Goal: Task Accomplishment & Management: Complete application form

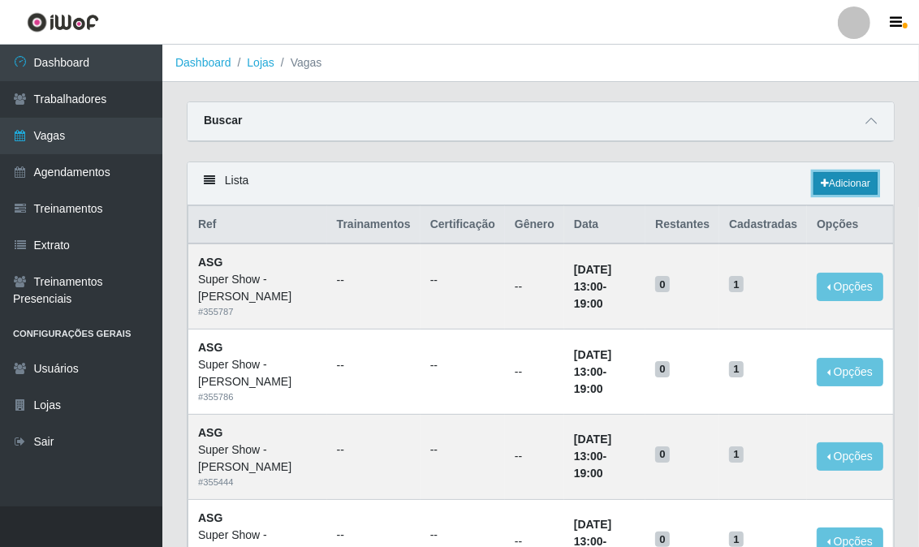
click at [867, 182] on link "Adicionar" at bounding box center [846, 183] width 64 height 23
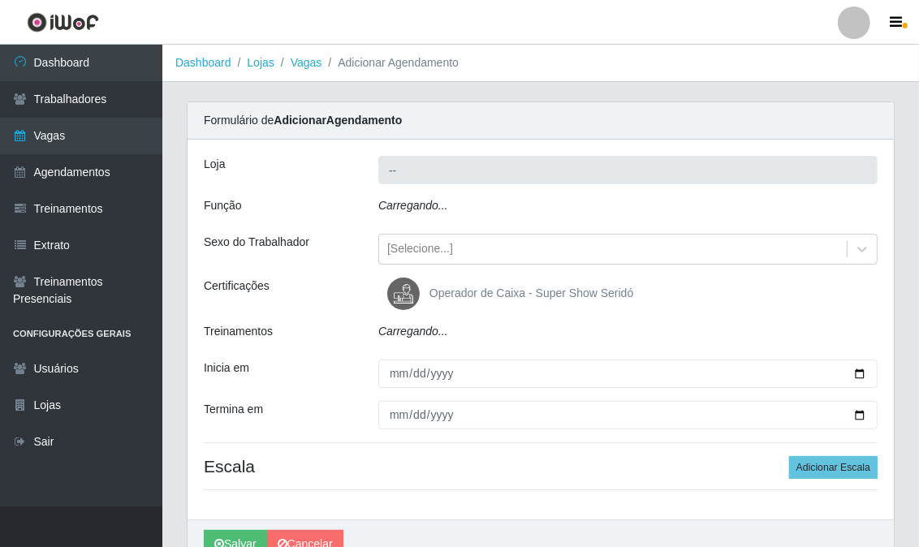
type input "Super Show - [PERSON_NAME]"
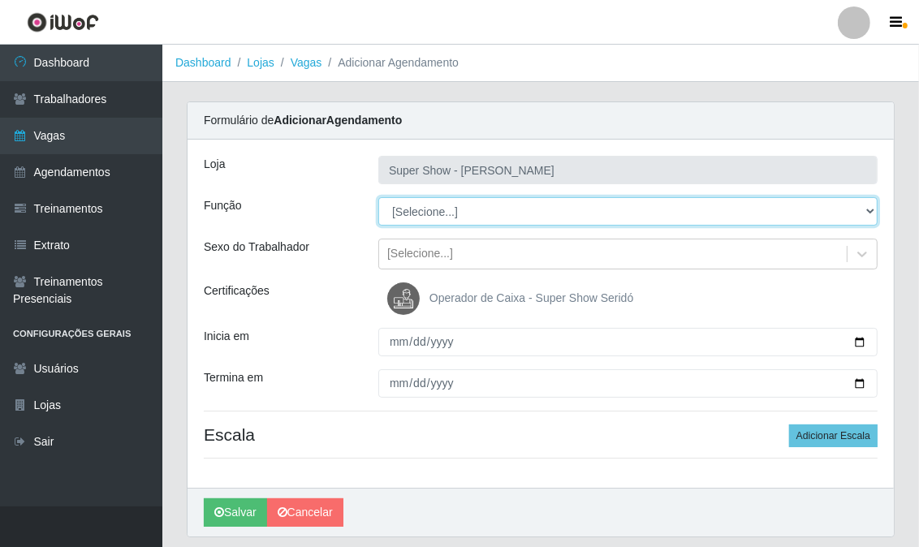
click at [433, 220] on select "[Selecione...] ASG Auxiliar de Estacionamento Balconista Embalador Embalador + …" at bounding box center [627, 211] width 499 height 28
select select "22"
click at [378, 197] on select "[Selecione...] ASG Auxiliar de Estacionamento Balconista Embalador Embalador + …" at bounding box center [627, 211] width 499 height 28
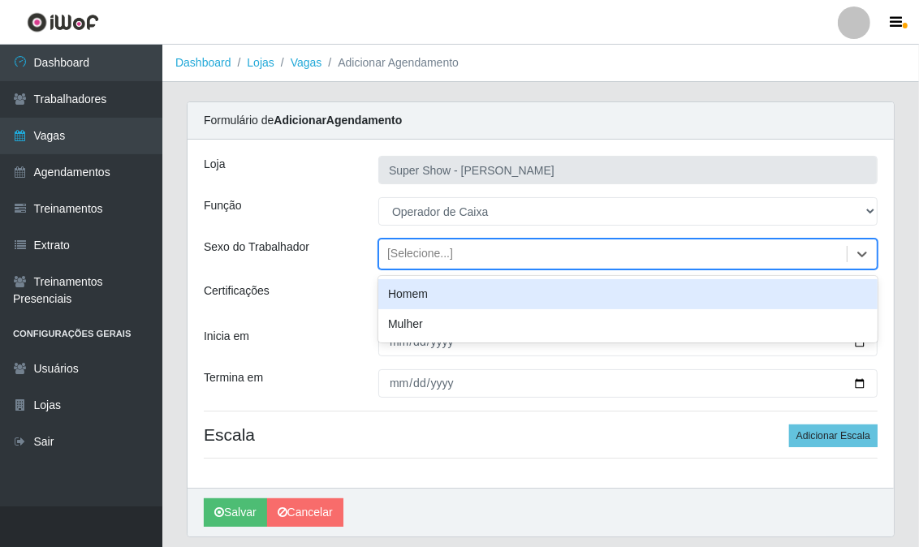
click at [413, 256] on div "[Selecione...]" at bounding box center [420, 254] width 66 height 17
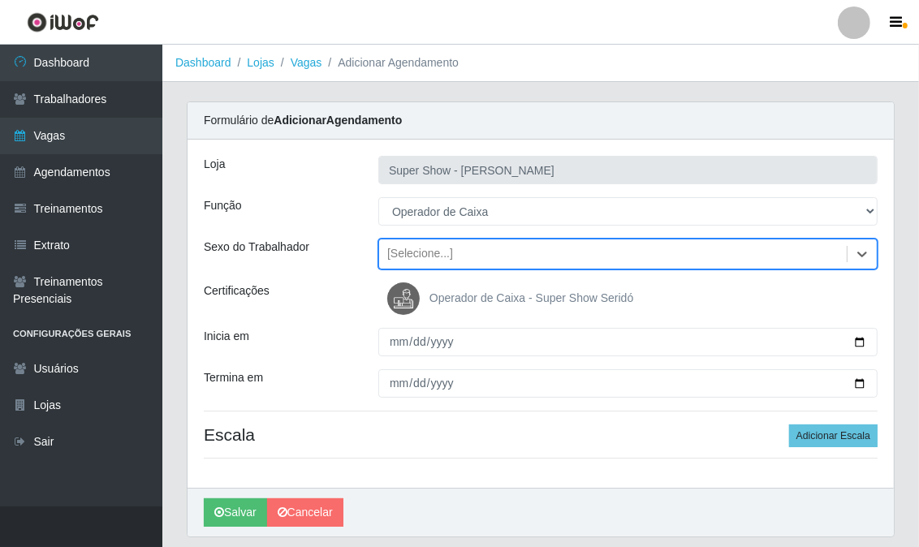
click at [413, 256] on div "[Selecione...]" at bounding box center [420, 254] width 66 height 17
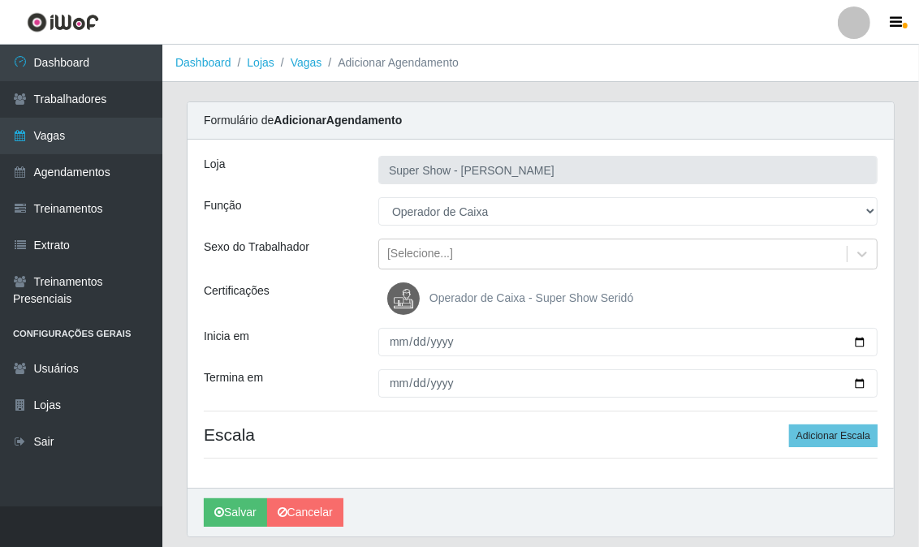
click at [403, 303] on img at bounding box center [406, 299] width 39 height 32
click at [0, 0] on input "Operador de Caixa - Super Show Seridó" at bounding box center [0, 0] width 0 height 0
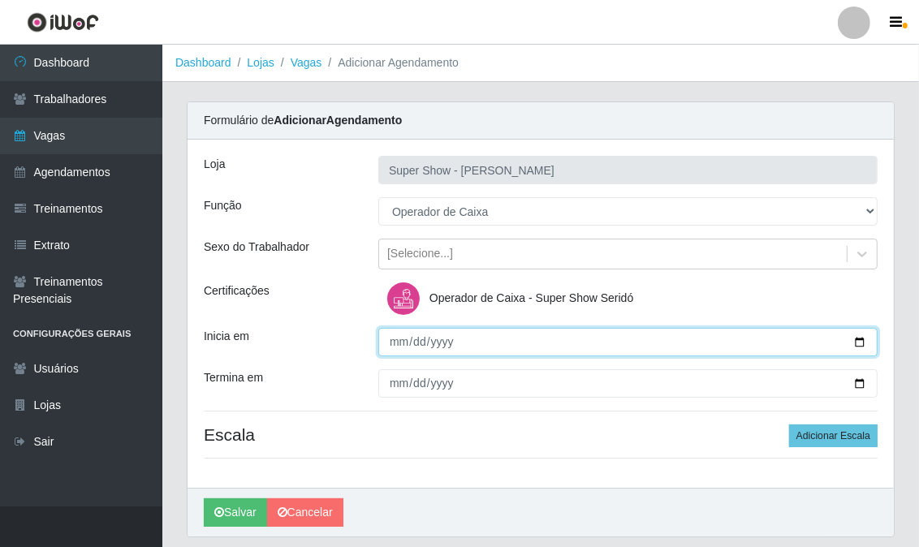
click at [391, 344] on input "Inicia em" at bounding box center [627, 342] width 499 height 28
type input "[DATE]"
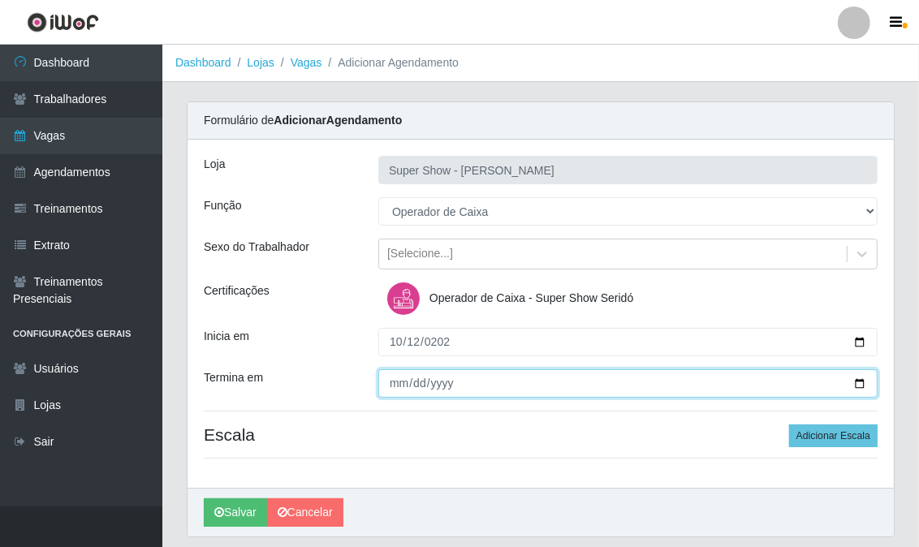
click at [388, 380] on input "Termina em" at bounding box center [627, 384] width 499 height 28
type input "[DATE]"
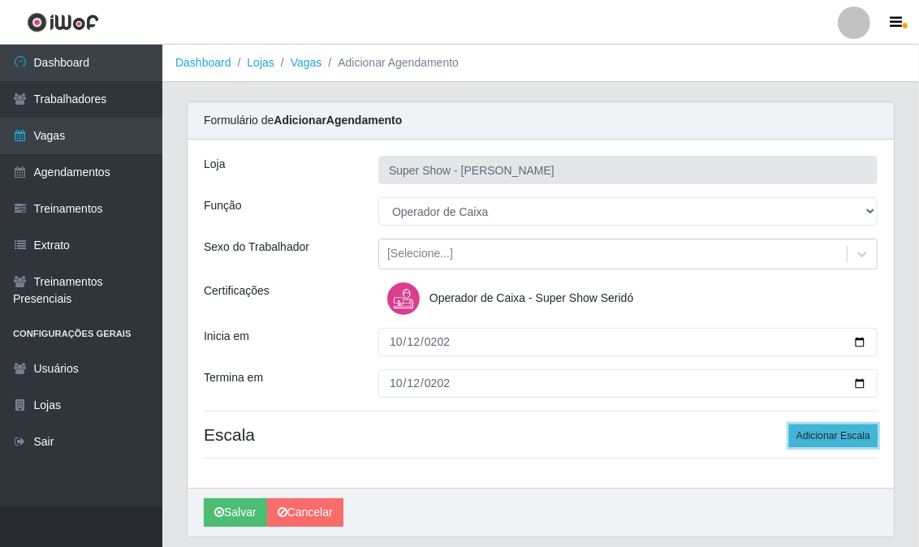
click at [806, 430] on button "Adicionar Escala" at bounding box center [833, 436] width 89 height 23
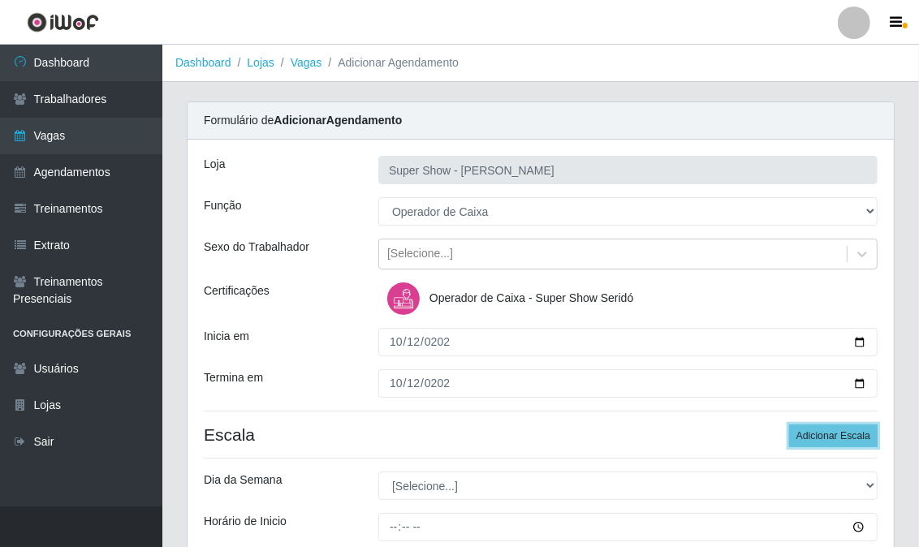
scroll to position [180, 0]
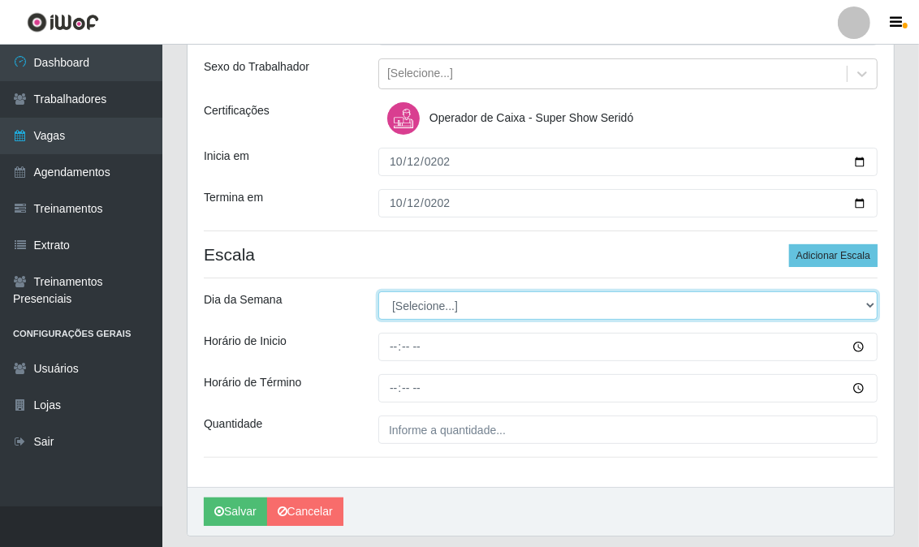
click at [413, 305] on select "[Selecione...] Segunda Terça Quarta Quinta Sexta Sábado Domingo" at bounding box center [627, 306] width 499 height 28
select select "0"
click at [378, 292] on select "[Selecione...] Segunda Terça Quarta Quinta Sexta Sábado Domingo" at bounding box center [627, 306] width 499 height 28
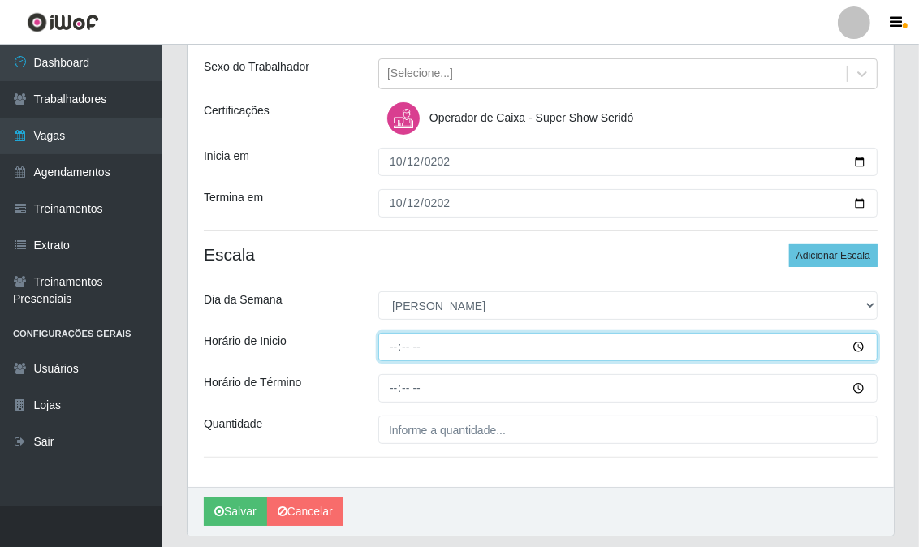
click at [395, 348] on input "Horário de Inicio" at bounding box center [627, 347] width 499 height 28
type input "08:00"
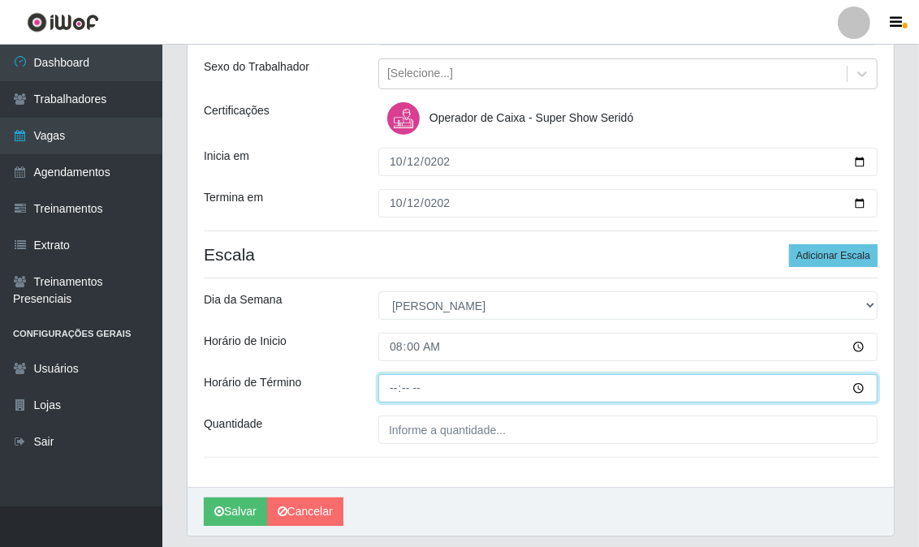
click at [391, 391] on input "Horário de Término" at bounding box center [627, 388] width 499 height 28
type input "14:00"
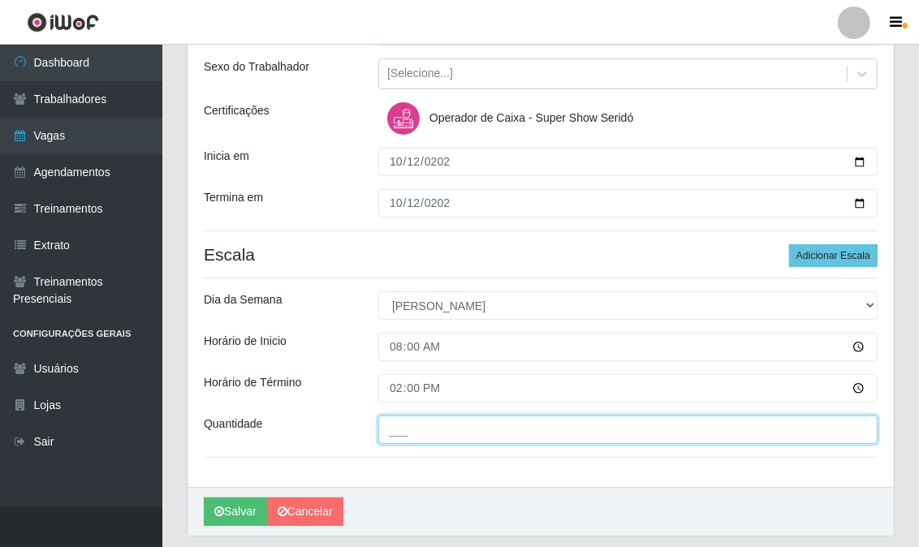
click at [403, 431] on input "___" at bounding box center [627, 430] width 499 height 28
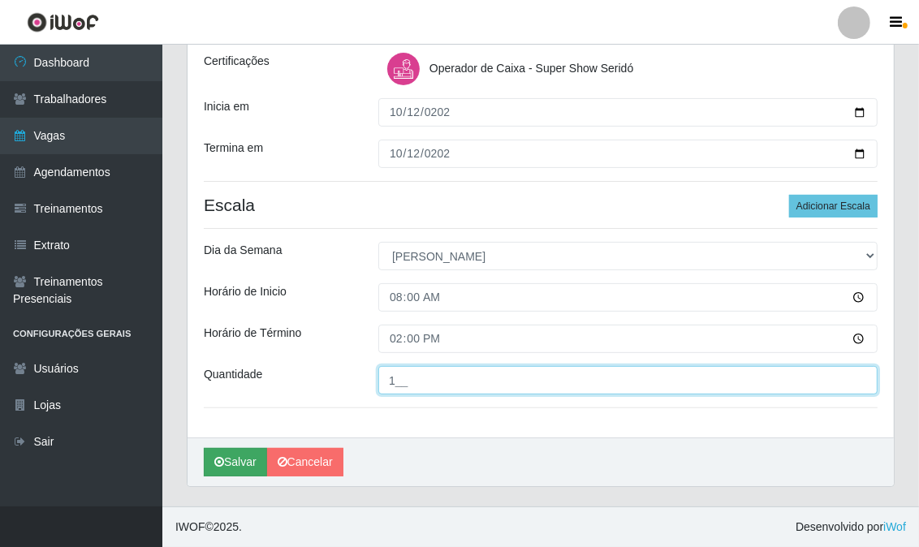
type input "1__"
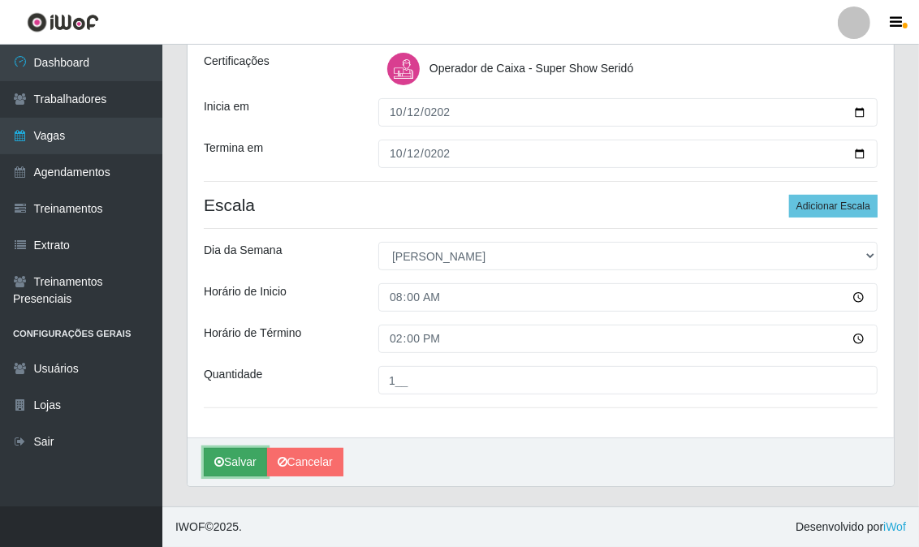
click at [232, 460] on button "Salvar" at bounding box center [235, 462] width 63 height 28
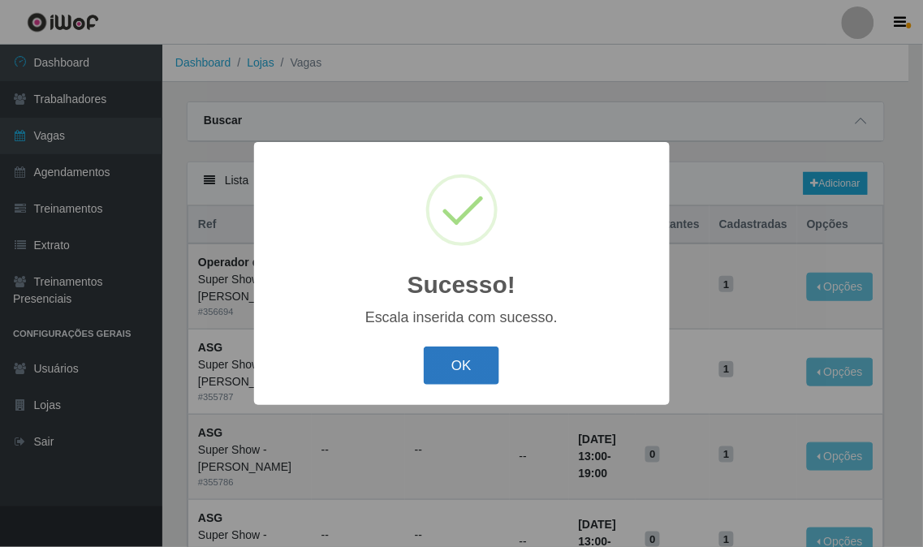
click at [463, 355] on button "OK" at bounding box center [462, 366] width 76 height 38
